Goal: Task Accomplishment & Management: Manage account settings

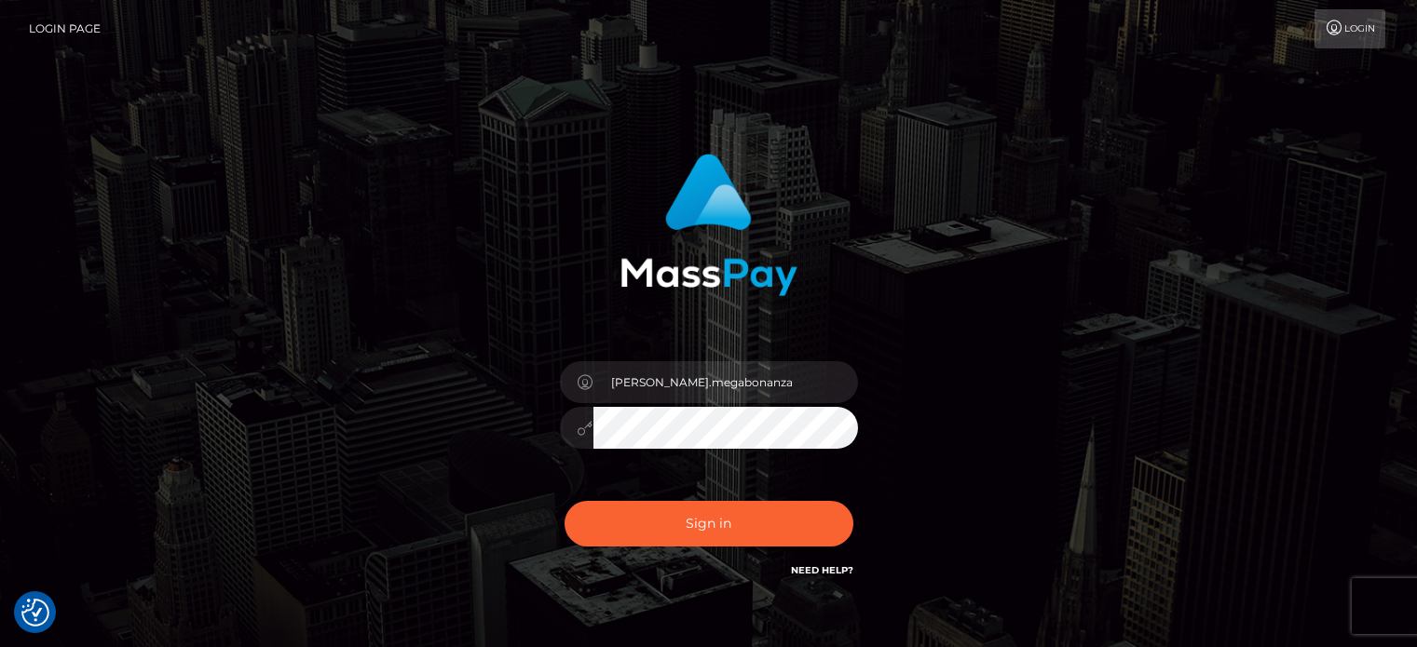
click at [725, 530] on button "Sign in" at bounding box center [709, 524] width 289 height 46
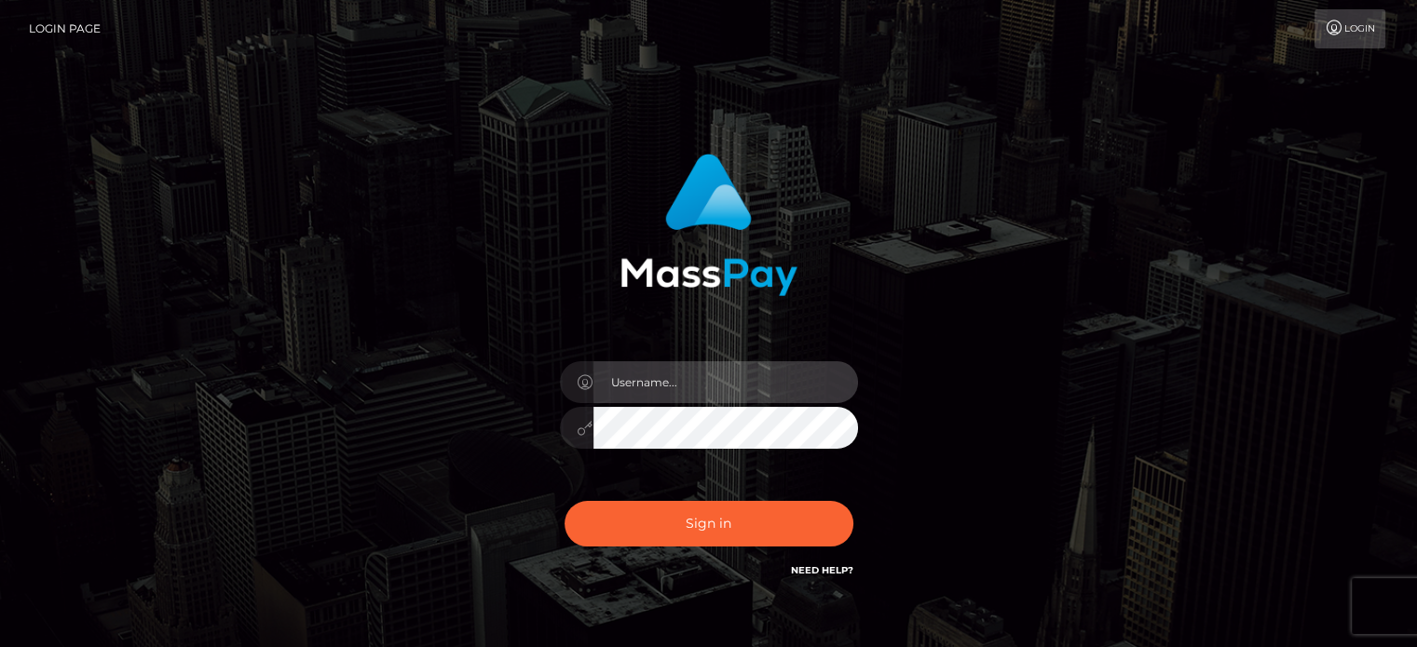
type input "[PERSON_NAME].megabonanza"
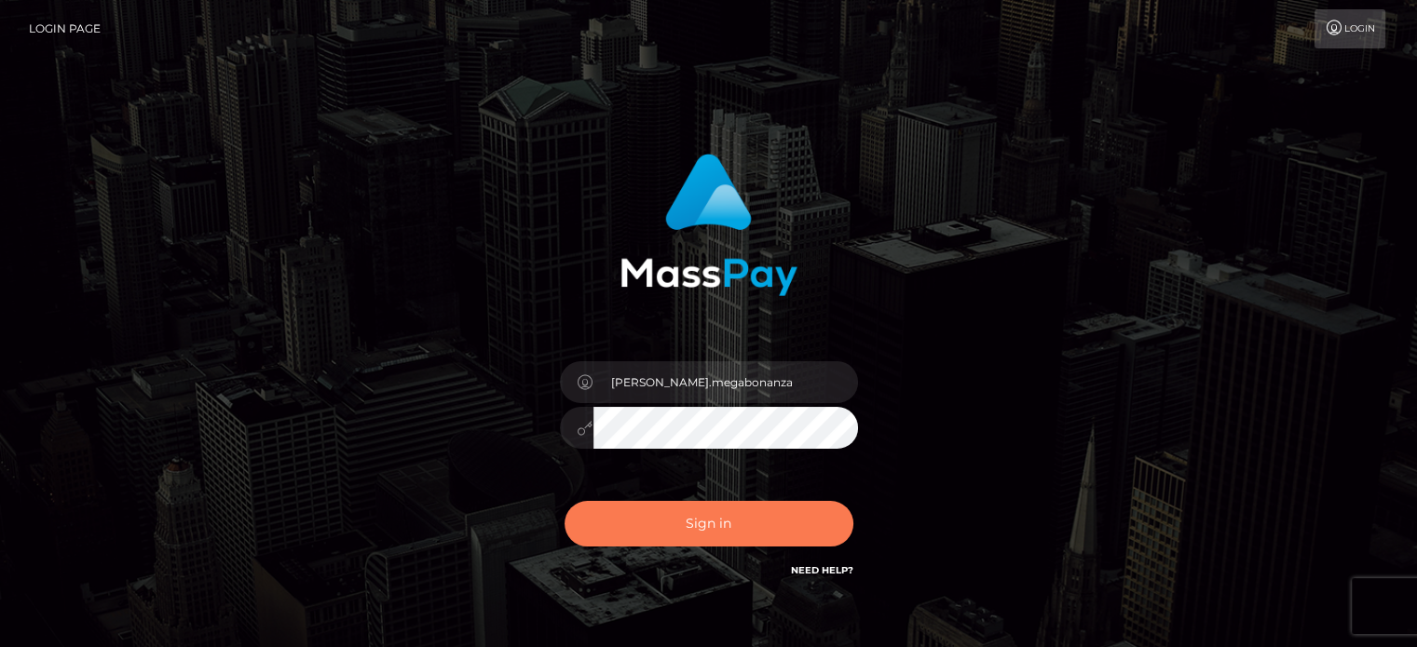
click at [682, 523] on button "Sign in" at bounding box center [709, 524] width 289 height 46
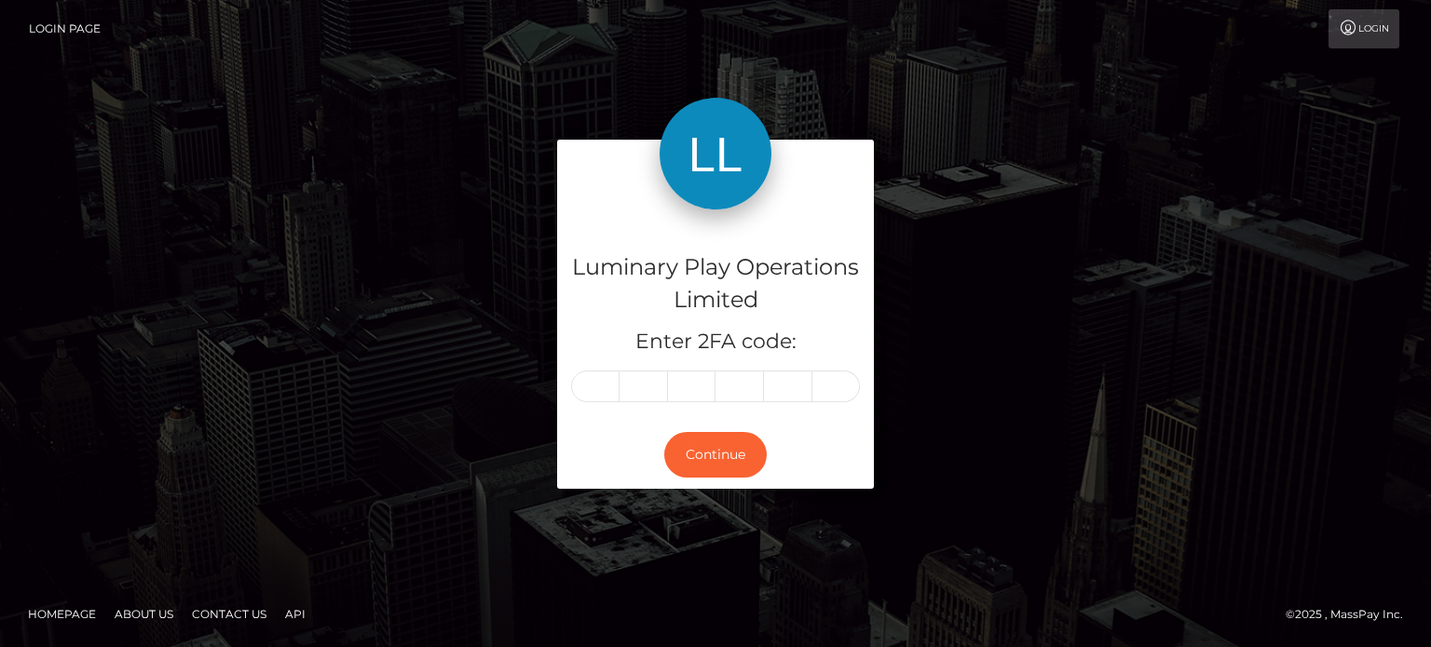
click at [590, 390] on input "text" at bounding box center [595, 387] width 48 height 32
type input "6"
type input "9"
type input "4"
type input "2"
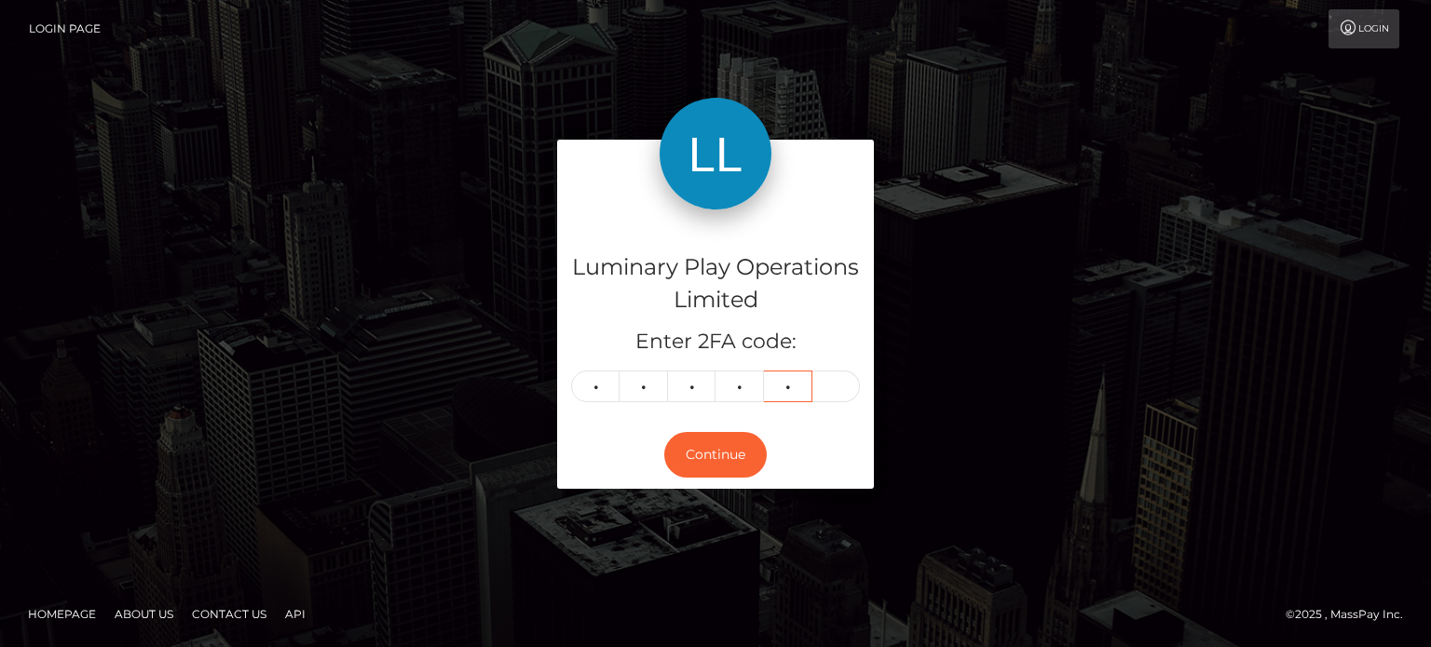
type input "1"
type input "2"
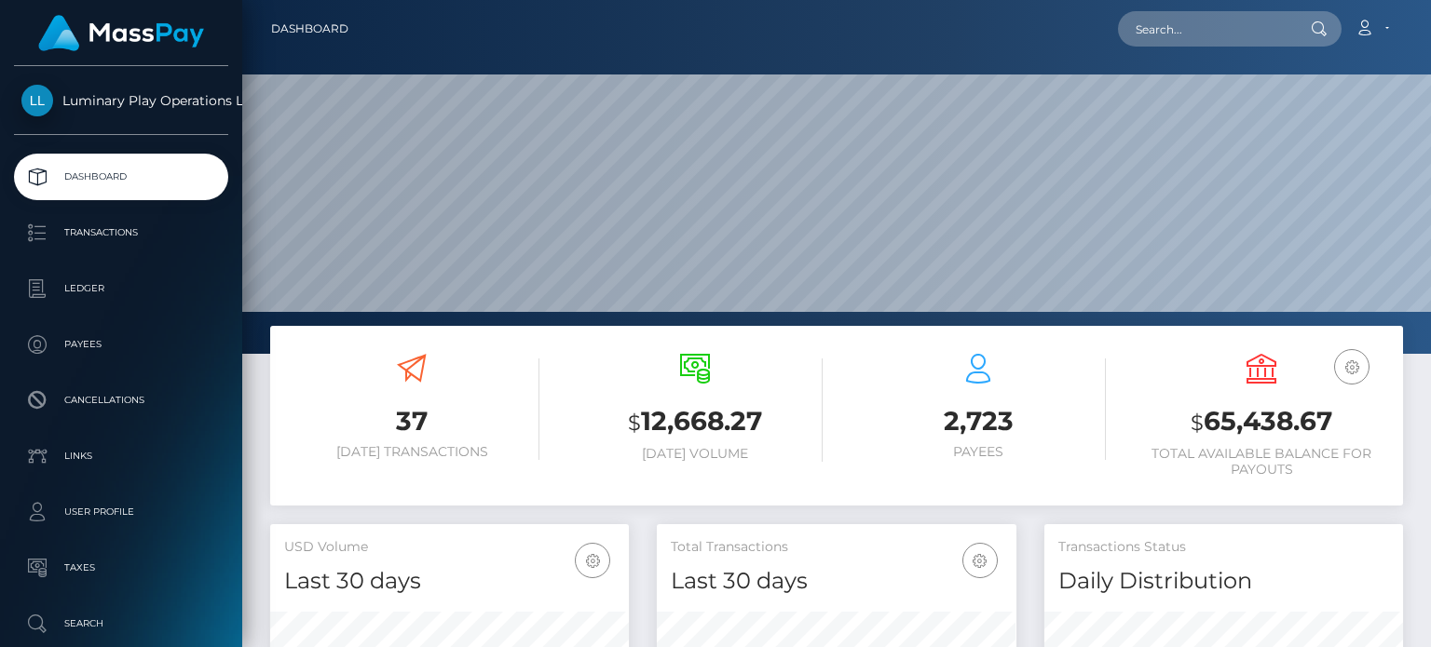
scroll to position [330, 358]
click at [1203, 22] on input "text" at bounding box center [1205, 28] width 175 height 35
paste input "414486"
type input "414486"
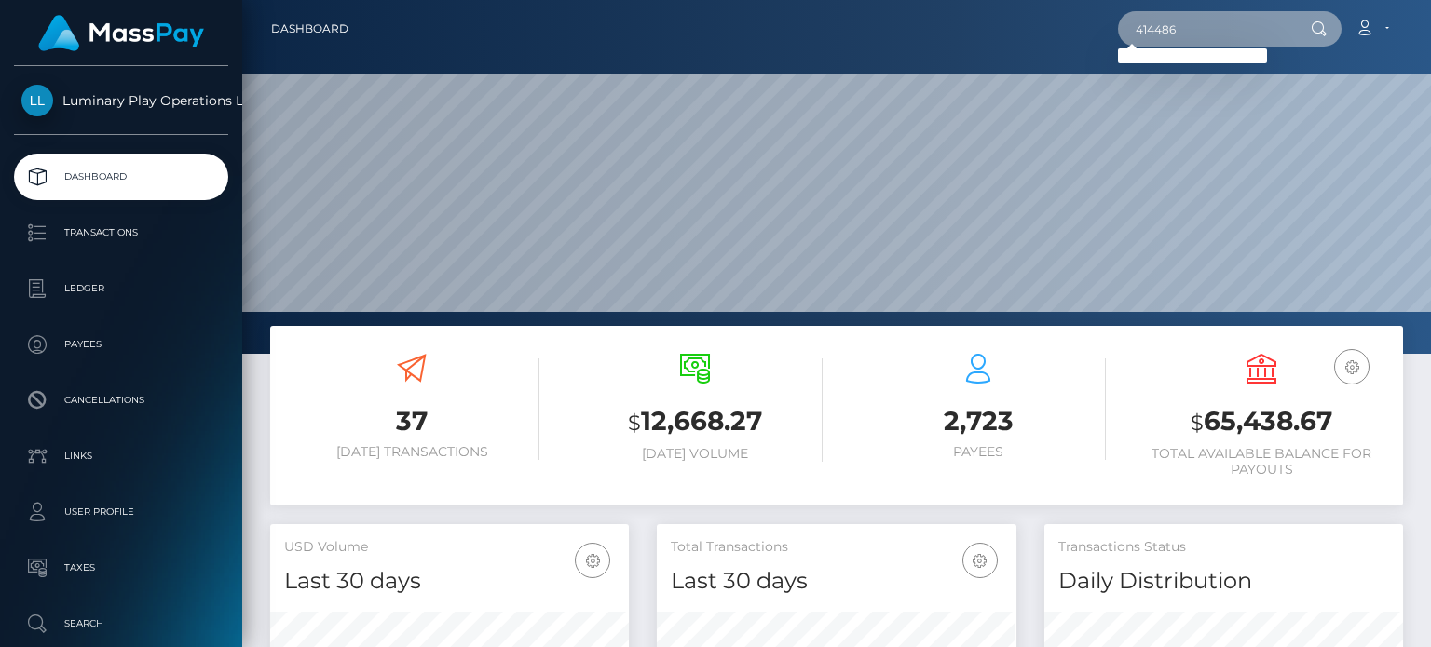
click at [1188, 33] on input "414486" at bounding box center [1205, 28] width 175 height 35
click at [1187, 26] on input "414486" at bounding box center [1205, 28] width 175 height 35
drag, startPoint x: 1185, startPoint y: 25, endPoint x: 1041, endPoint y: 30, distance: 144.5
click at [1042, 30] on div "414486 Loading... Loading... Account Edit Profile Logout" at bounding box center [882, 28] width 1039 height 39
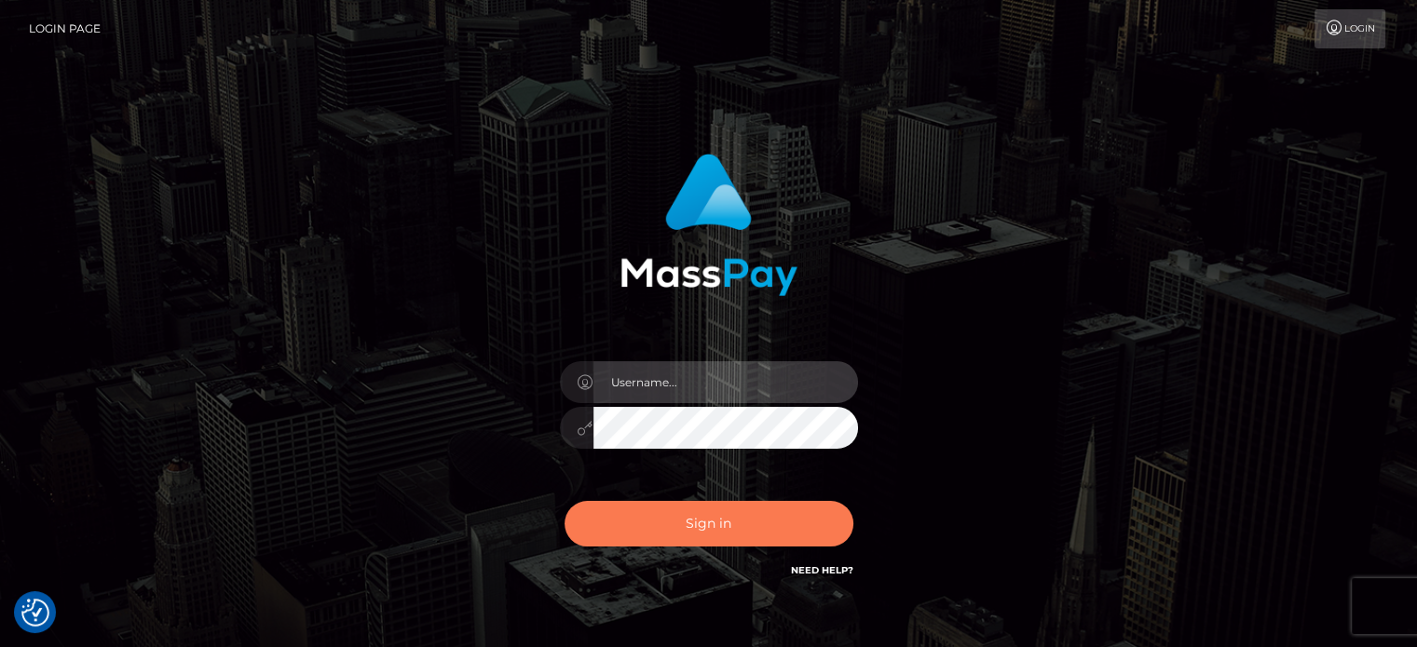
type input "[PERSON_NAME].megabonanza"
click at [734, 521] on button "Sign in" at bounding box center [709, 524] width 289 height 46
type input "[PERSON_NAME].megabonanza"
click at [723, 526] on button "Sign in" at bounding box center [709, 524] width 289 height 46
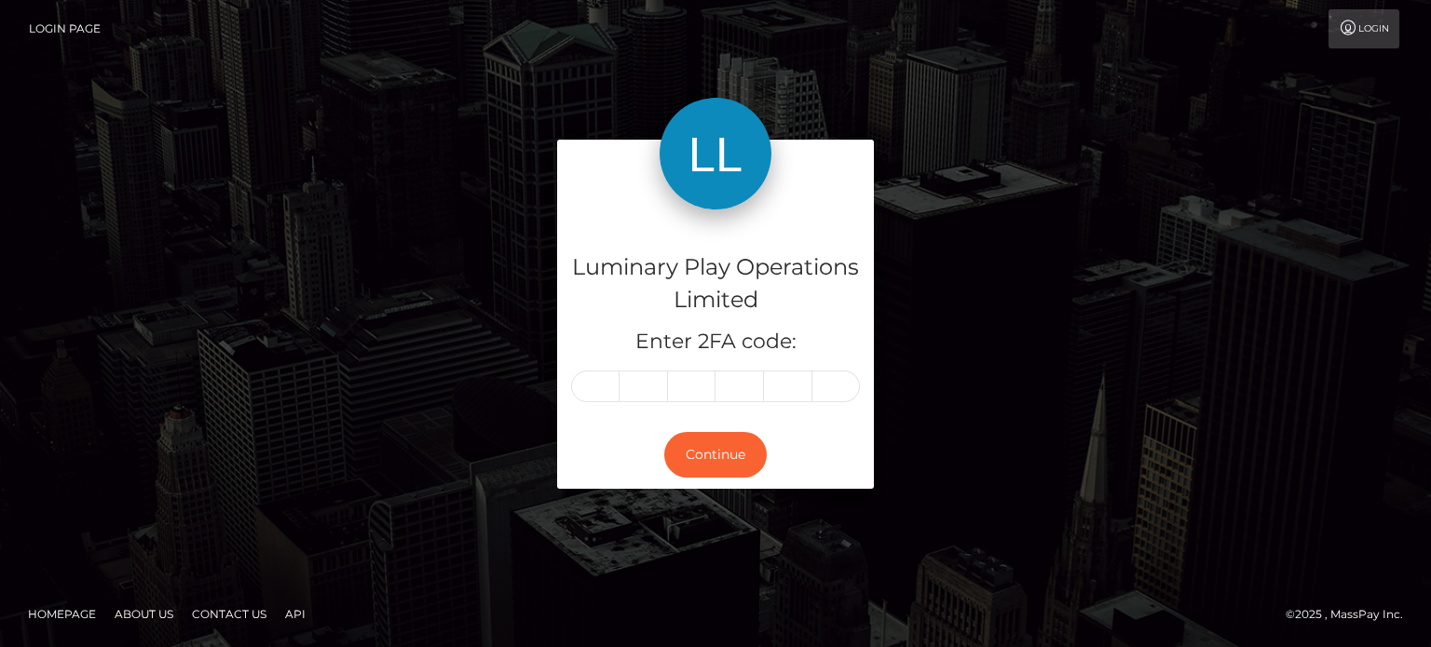
click at [591, 390] on input "text" at bounding box center [595, 387] width 48 height 32
type input "4"
type input "8"
type input "2"
type input "5"
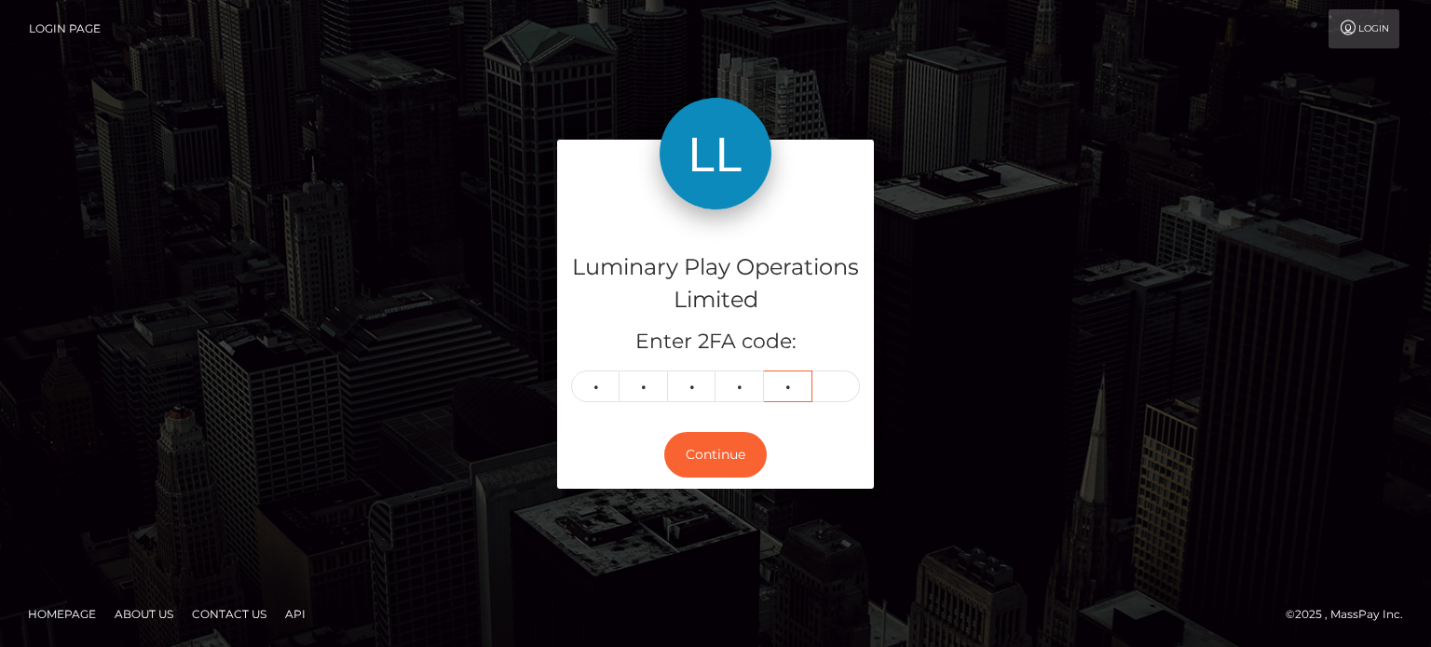
type input "3"
type input "6"
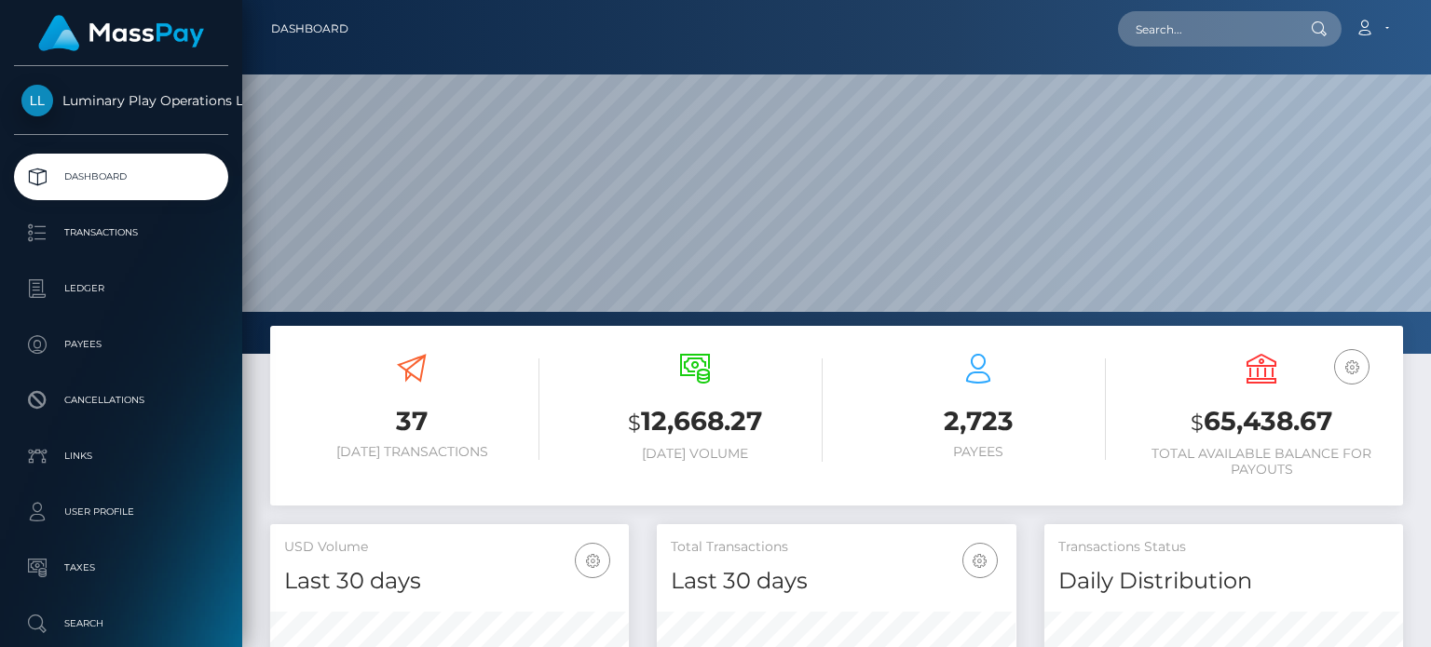
scroll to position [330, 358]
click at [1277, 419] on h3 "$ 65,438.67" at bounding box center [1261, 422] width 255 height 38
copy h3 "65,438.67"
